Goal: Answer question/provide support

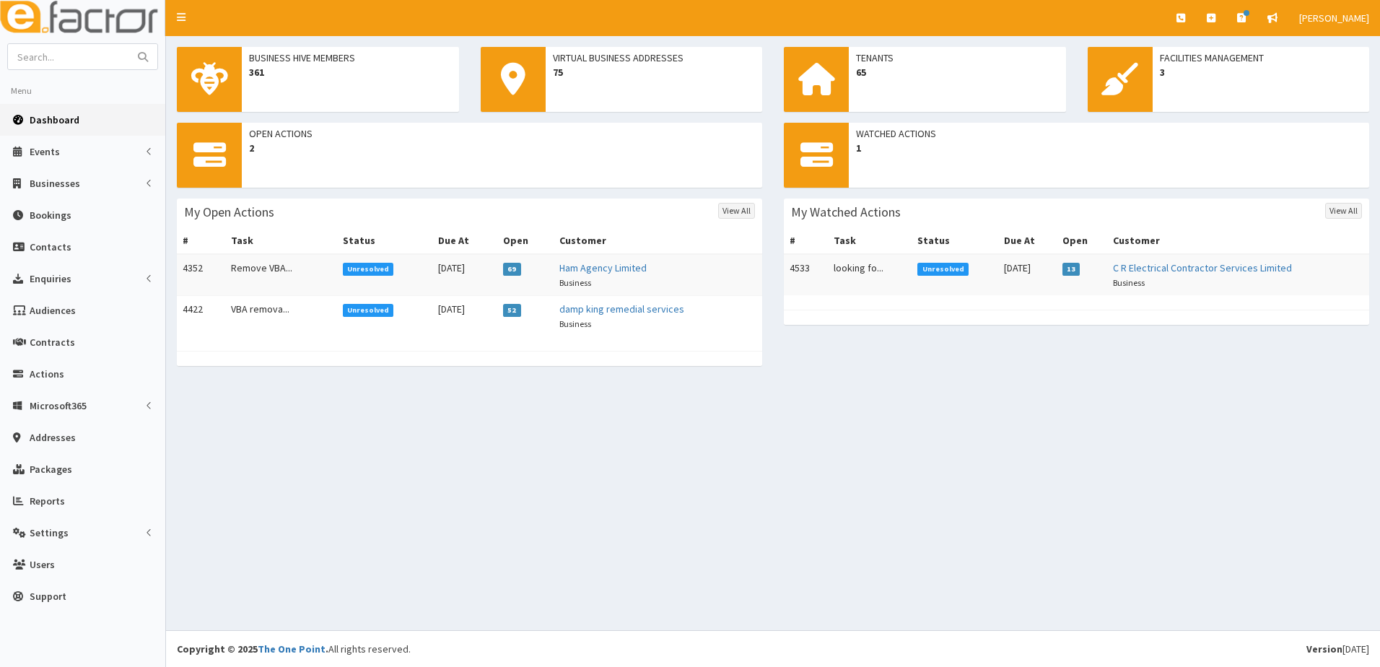
click at [97, 71] on section "Menu Dashboard Events Events Campaigns Sectors" at bounding box center [82, 331] width 165 height 576
click at [95, 55] on input "text" at bounding box center [68, 56] width 121 height 25
type input "[PERSON_NAME]"
click at [128, 44] on button "submit" at bounding box center [142, 56] width 29 height 25
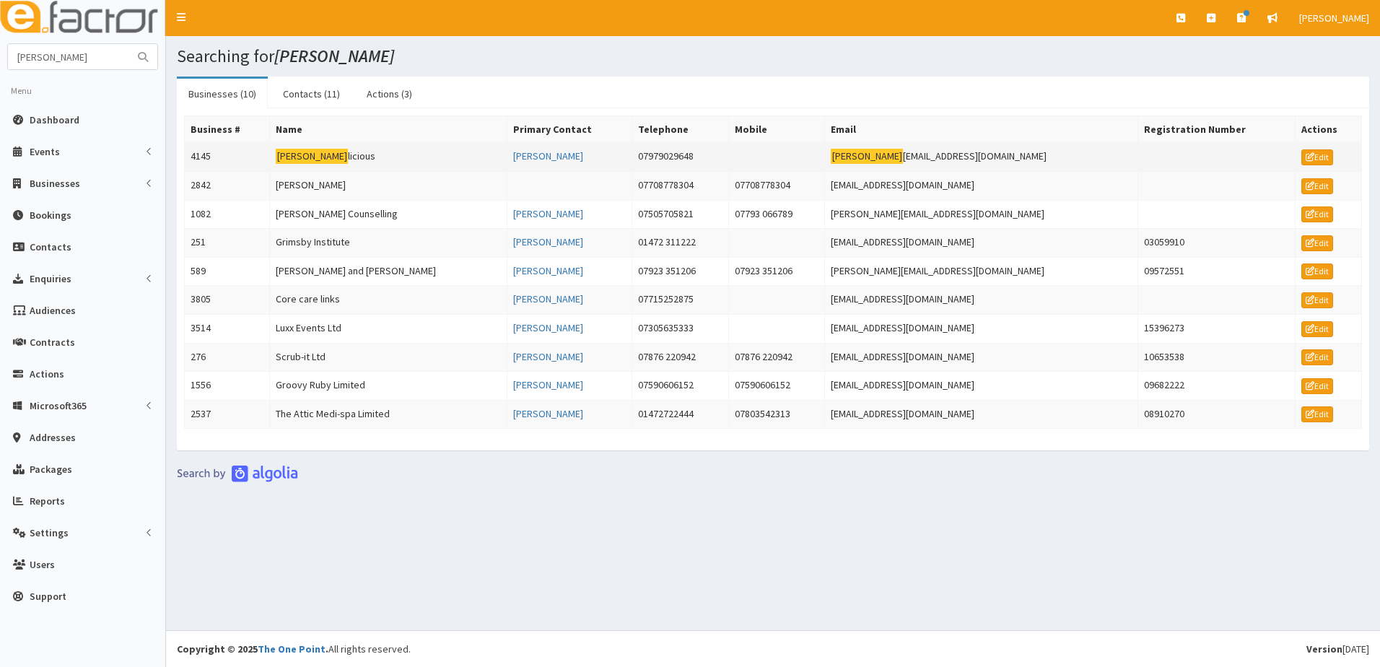
click at [216, 153] on td "4145" at bounding box center [227, 157] width 85 height 29
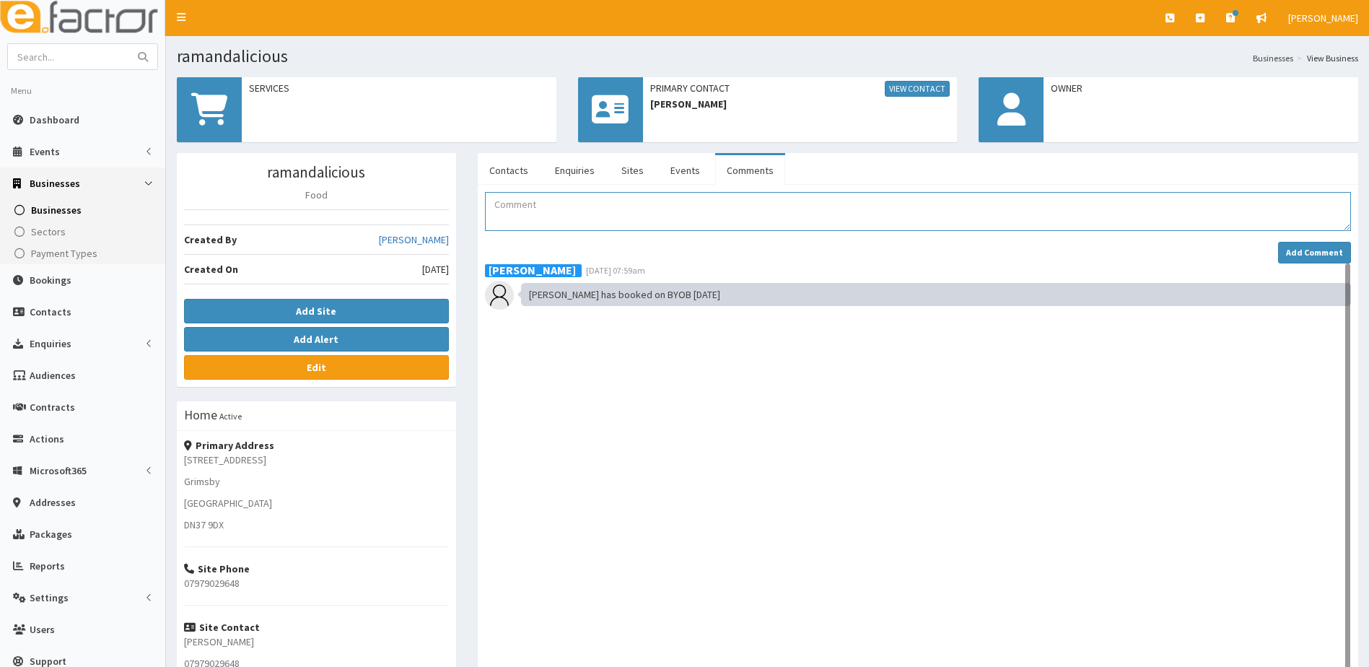
click at [550, 204] on textarea "Comment" at bounding box center [918, 211] width 866 height 39
click at [507, 203] on textarea "[PERSON_NAME] has bboked on [DATE] BYOB and has now advised that they are unabl…" at bounding box center [918, 211] width 866 height 39
click at [595, 204] on textarea "Ramon has booked on sept 25 BYOB and has now advised that they are unable to at…" at bounding box center [918, 211] width 866 height 39
click at [885, 212] on textarea "Ramon has booked on Sept 25 BYOB and has now advised that they are unable to at…" at bounding box center [918, 211] width 866 height 39
click at [875, 214] on textarea "Ramon has booked on Sept 25 BYOB and has now advised that they are unable to at…" at bounding box center [918, 211] width 866 height 39
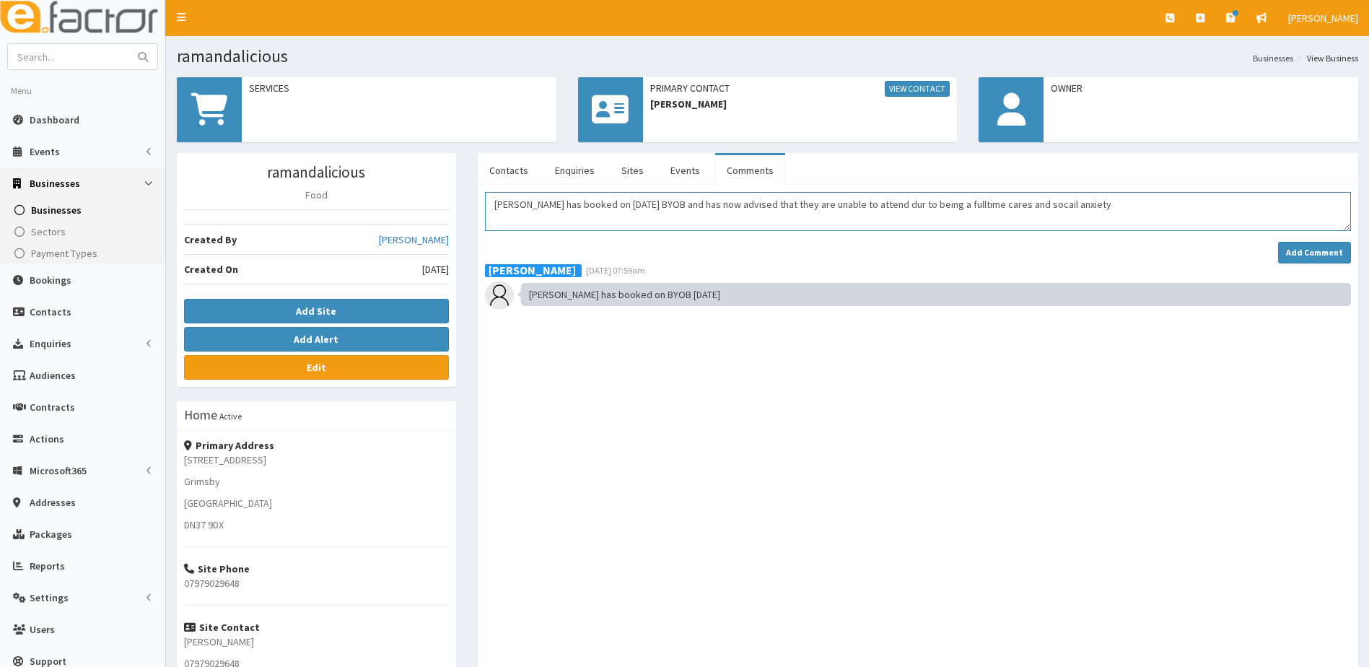
click at [1021, 204] on textarea "Ramon has booked on Sept 25 BYOB and has now advised that they are unable to at…" at bounding box center [918, 211] width 866 height 39
type textarea "Ramon has booked on Sept 25 BYOB and has now advised that they are unable to at…"
click at [1305, 250] on strong "Add Comment" at bounding box center [1314, 252] width 57 height 11
